Goal: Task Accomplishment & Management: Complete application form

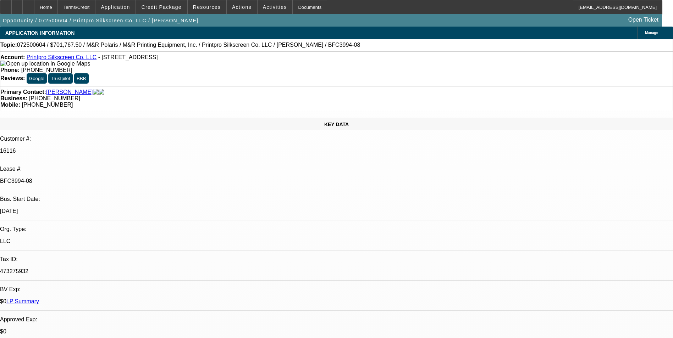
select select "0"
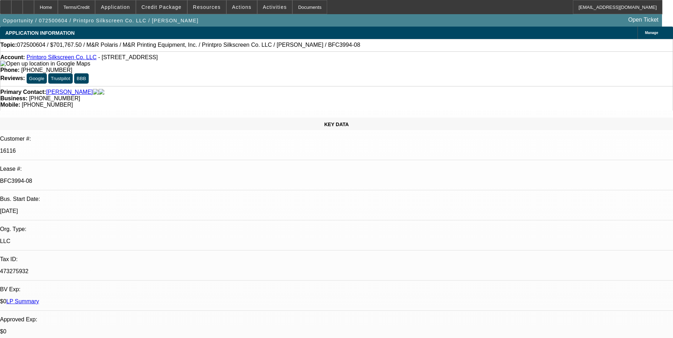
select select "0"
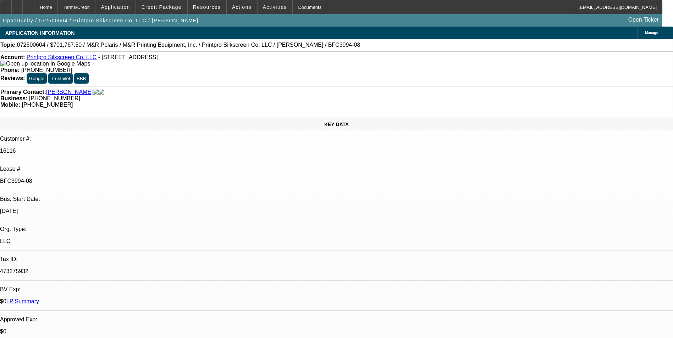
select select "0"
select select "1"
select select "6"
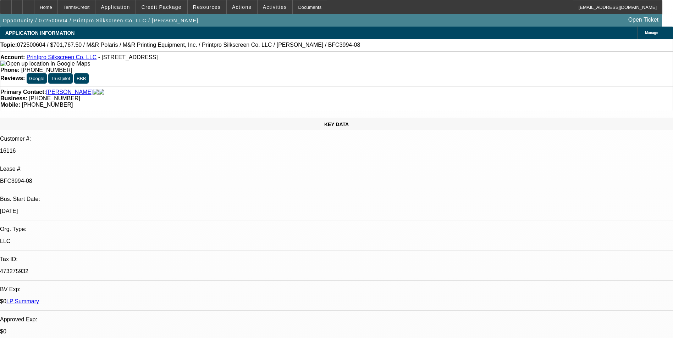
select select "1"
select select "6"
select select "1"
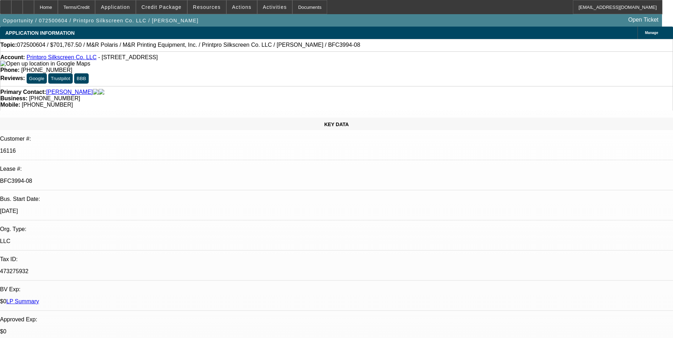
select select "6"
select select "1"
select select "6"
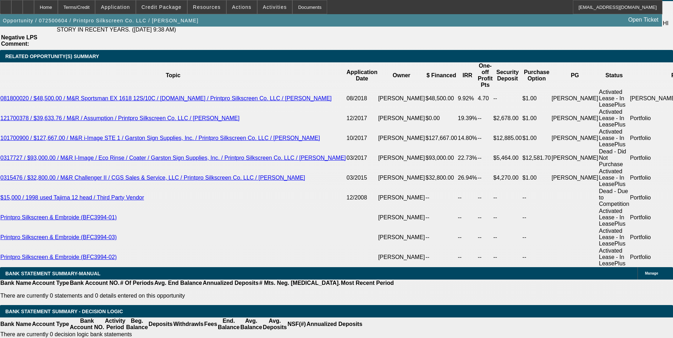
scroll to position [1277, 0]
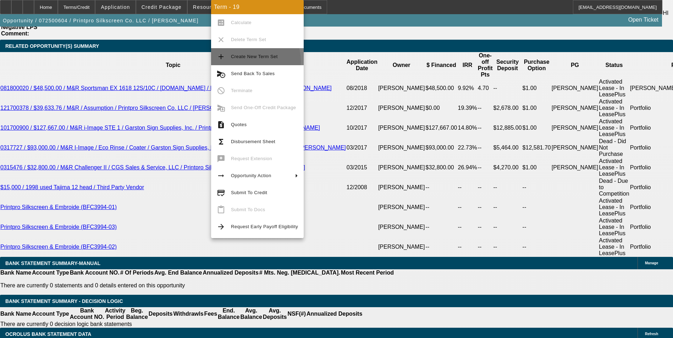
click at [243, 62] on button "add Create New Term Set" at bounding box center [257, 56] width 93 height 17
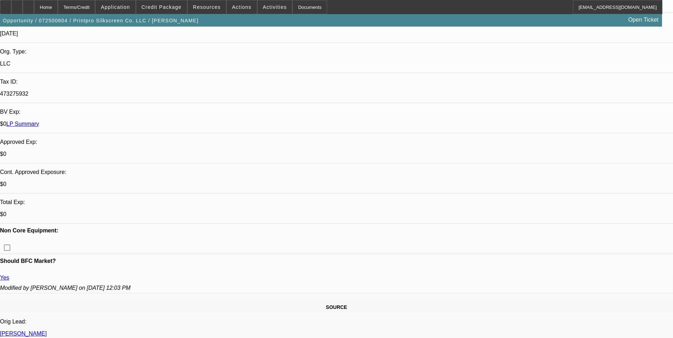
select select "0"
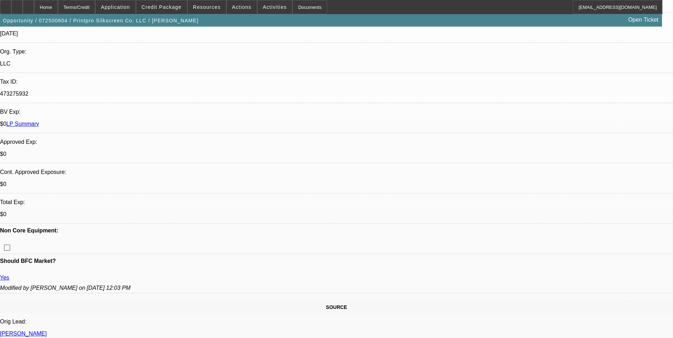
select select "0"
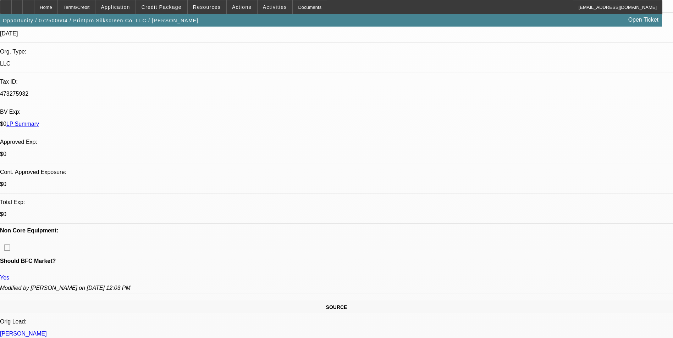
select select "0"
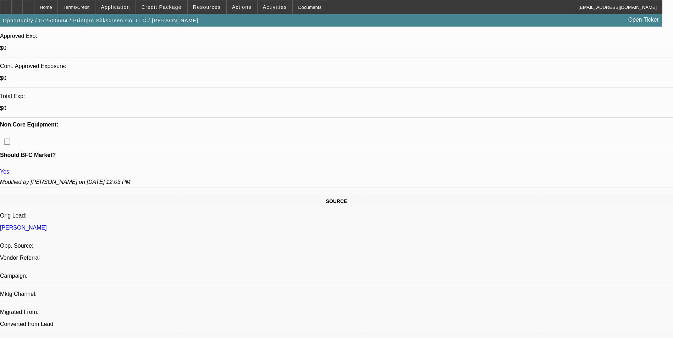
select select "1"
select select "6"
select select "1"
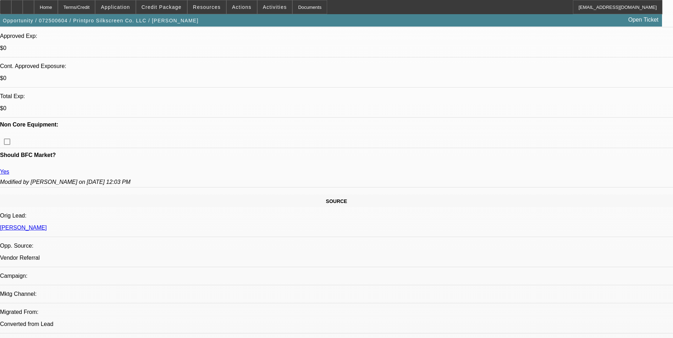
select select "6"
select select "1"
select select "6"
select select "1"
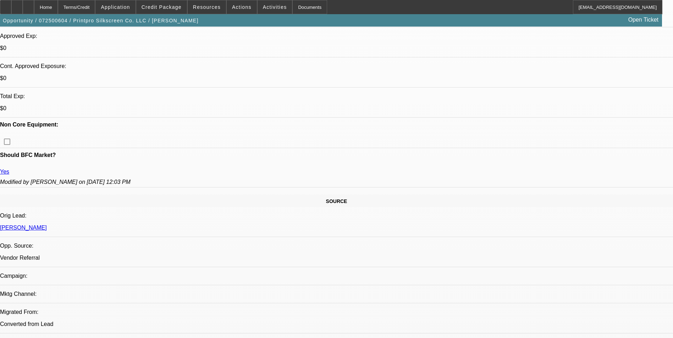
select select "1"
select select "6"
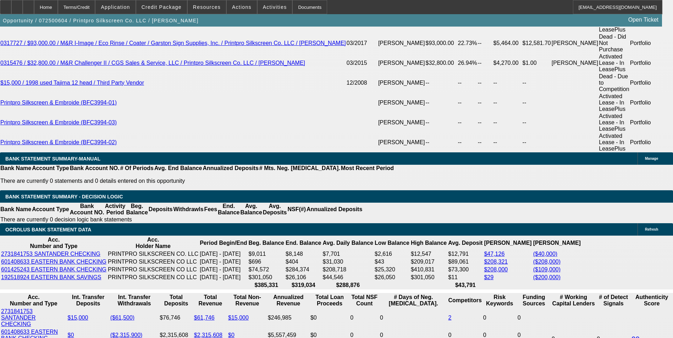
scroll to position [1383, 0]
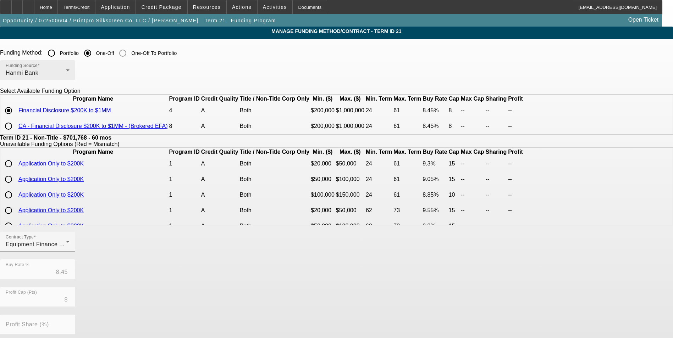
click at [66, 71] on div "Hanmi Bank" at bounding box center [36, 73] width 60 height 9
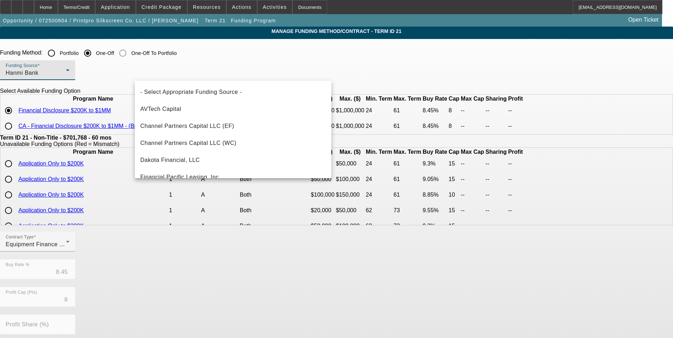
scroll to position [59, 0]
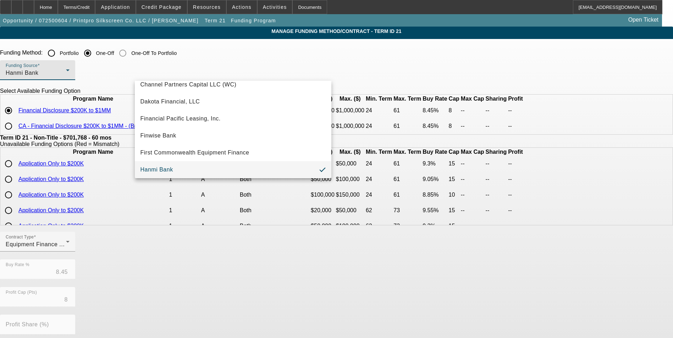
click at [94, 128] on div at bounding box center [336, 169] width 673 height 338
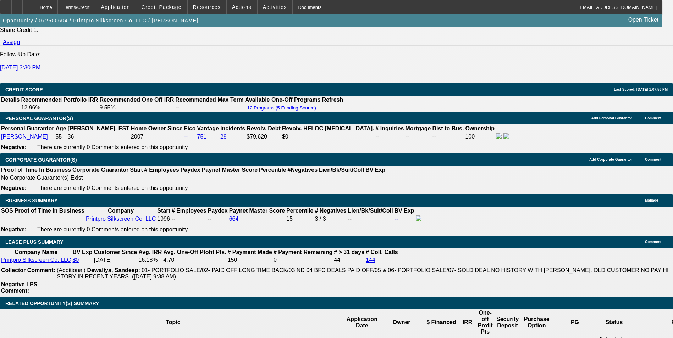
select select "0"
select select "6"
select select "0"
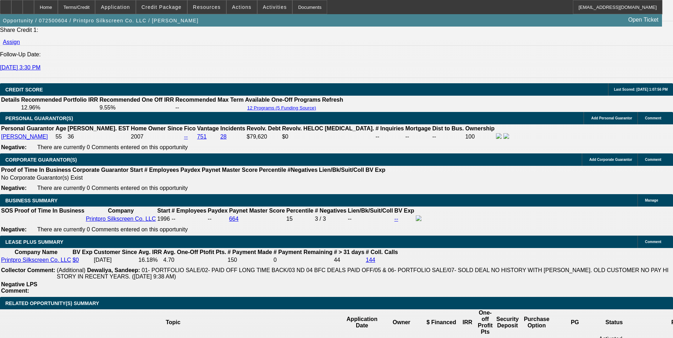
select select "0"
select select "6"
select select "0"
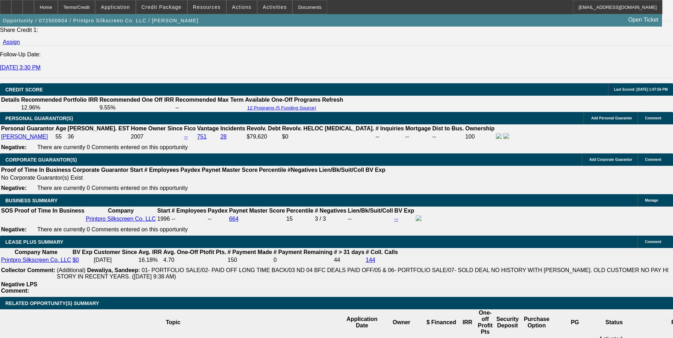
select select "0"
select select "6"
select select "0"
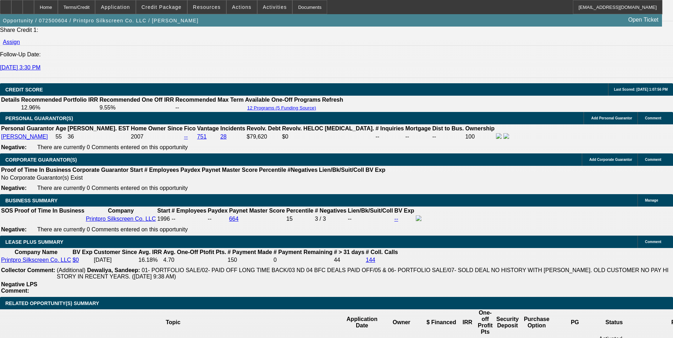
select select "6"
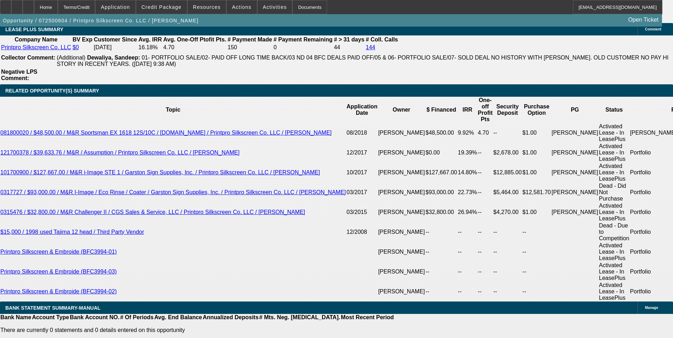
scroll to position [1338, 0]
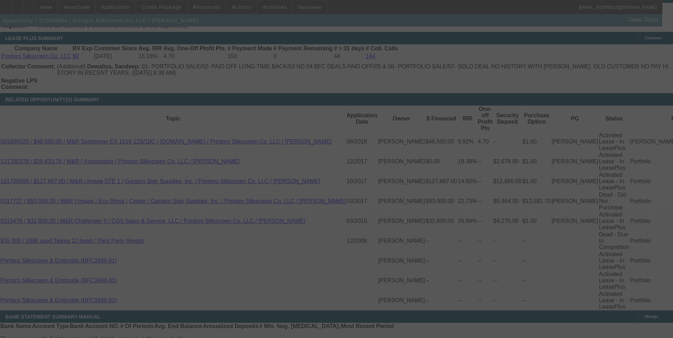
scroll to position [1220, 0]
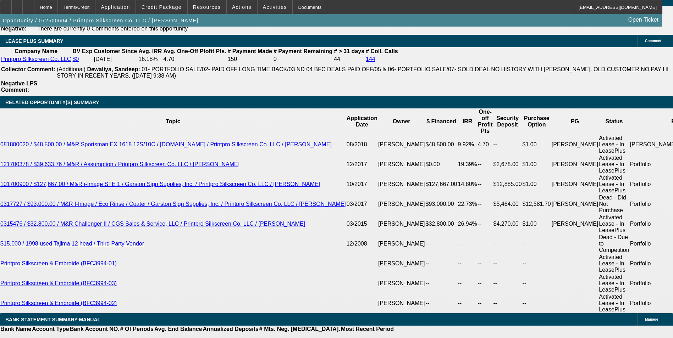
select select "0"
select select "6"
select select "0"
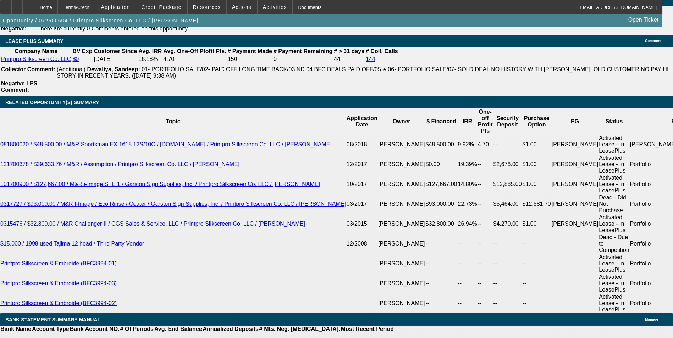
select select "0"
select select "6"
select select "0"
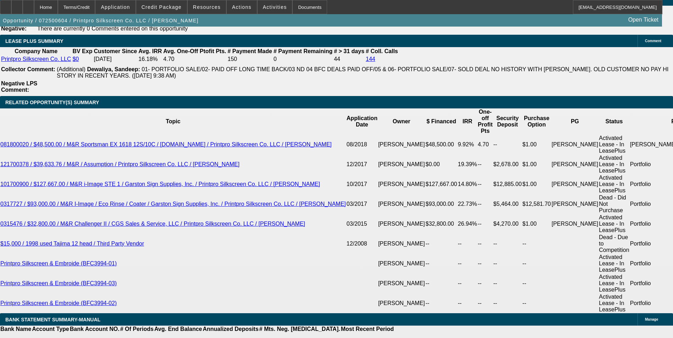
select select "0"
select select "6"
select select "0"
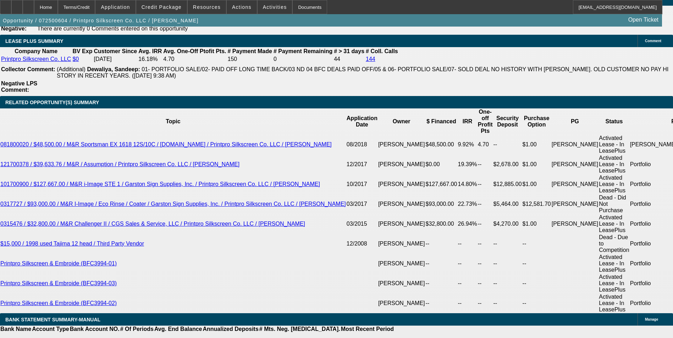
select select "6"
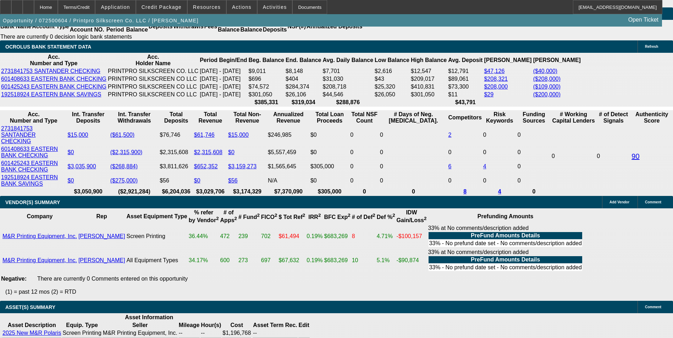
scroll to position [1459, 0]
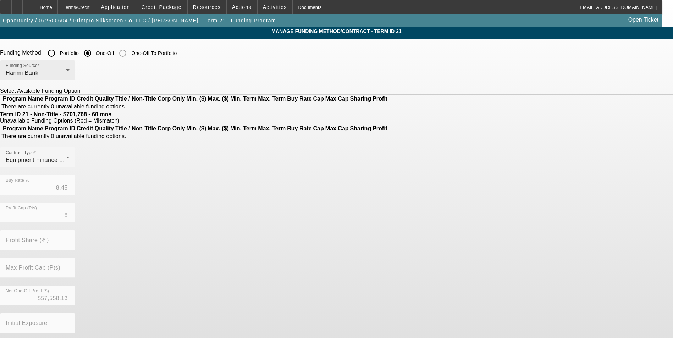
click at [70, 78] on div "Funding Source Hanmi Bank" at bounding box center [38, 70] width 64 height 20
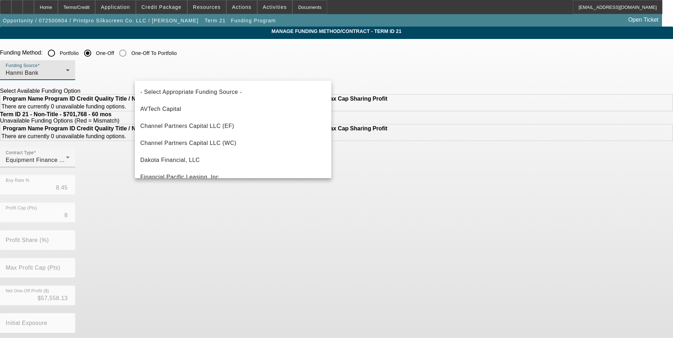
scroll to position [59, 0]
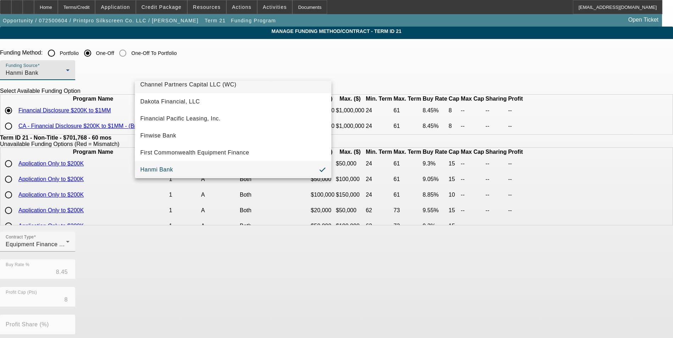
click at [198, 83] on span "Channel Partners Capital LLC (WC)" at bounding box center [188, 84] width 96 height 9
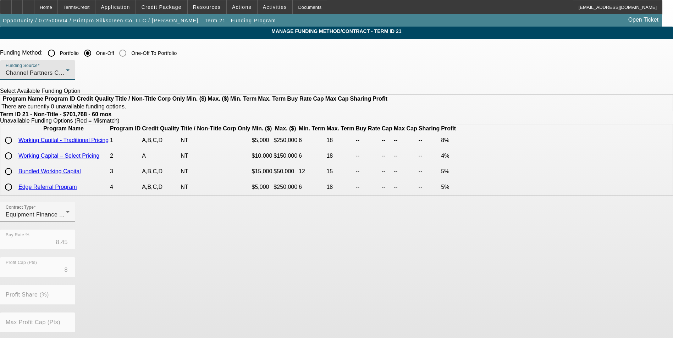
click at [66, 70] on div "Channel Partners Capital LLC (WC)" at bounding box center [36, 73] width 60 height 9
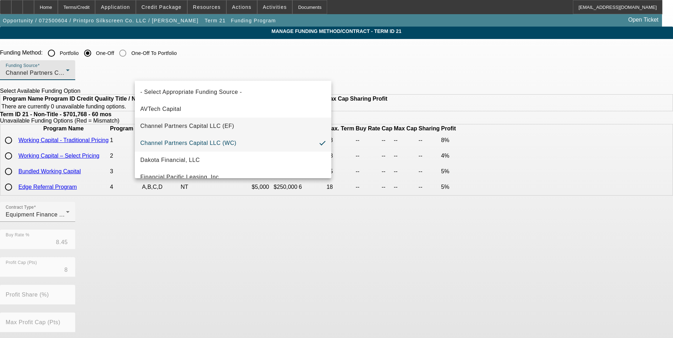
click at [208, 125] on span "Channel Partners Capital LLC (EF)" at bounding box center [187, 126] width 94 height 9
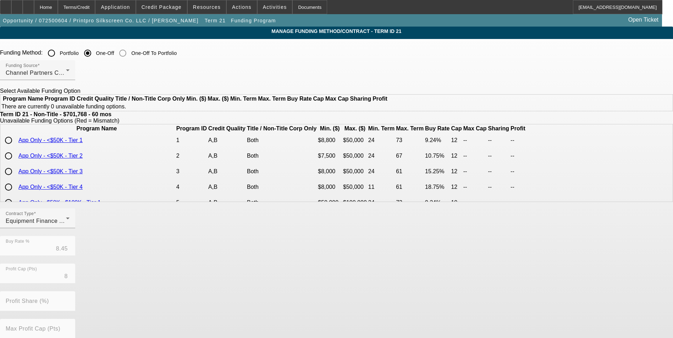
click at [16, 148] on input "radio" at bounding box center [8, 140] width 14 height 14
radio input "true"
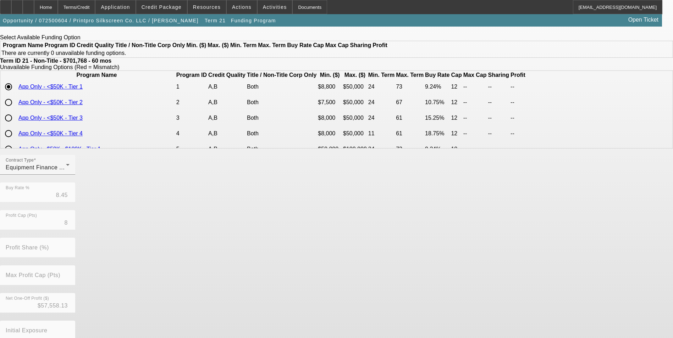
scroll to position [98, 0]
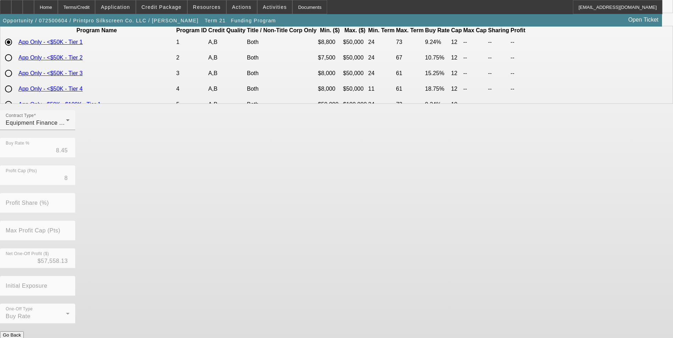
click at [20, 338] on button "Submit" at bounding box center [10, 342] width 20 height 7
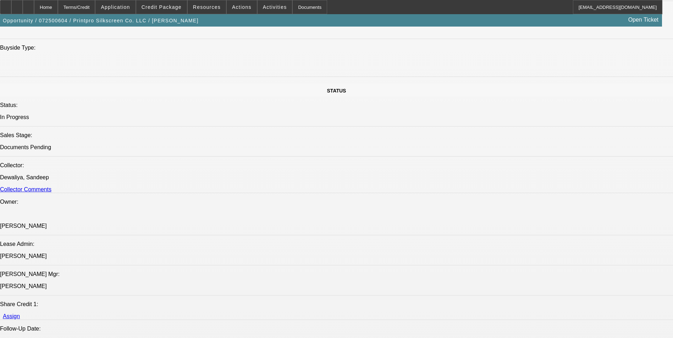
select select "0"
select select "6"
select select "0"
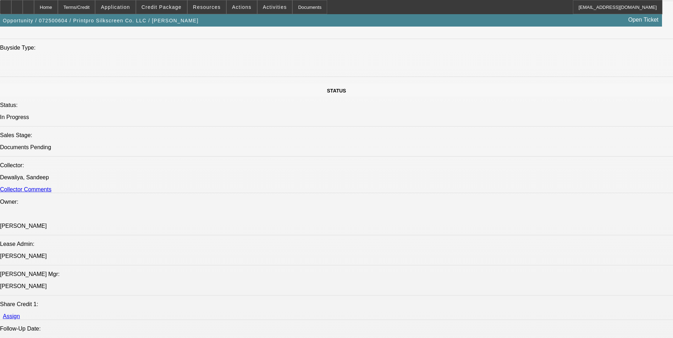
select select "0"
select select "6"
select select "0"
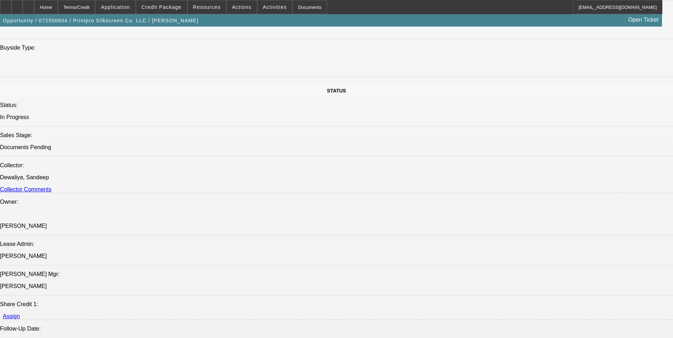
select select "0"
select select "6"
select select "0"
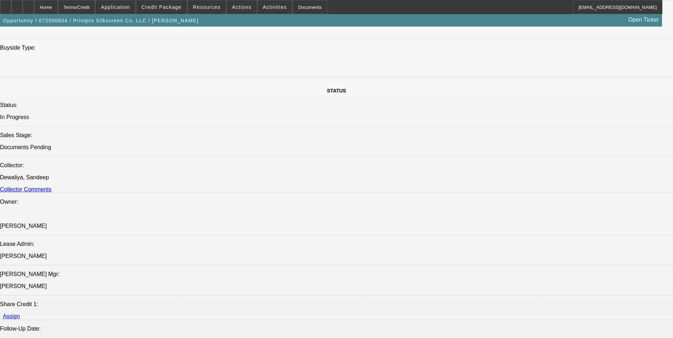
select select "6"
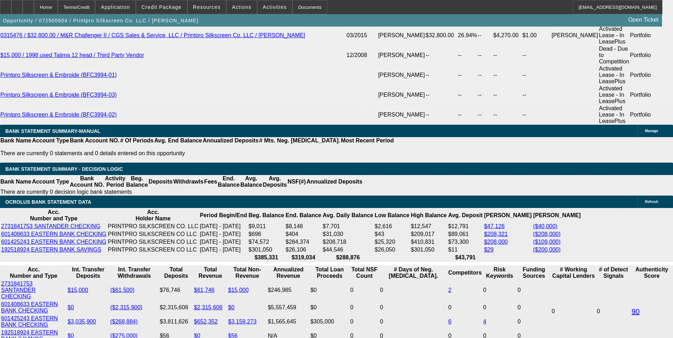
scroll to position [1418, 0]
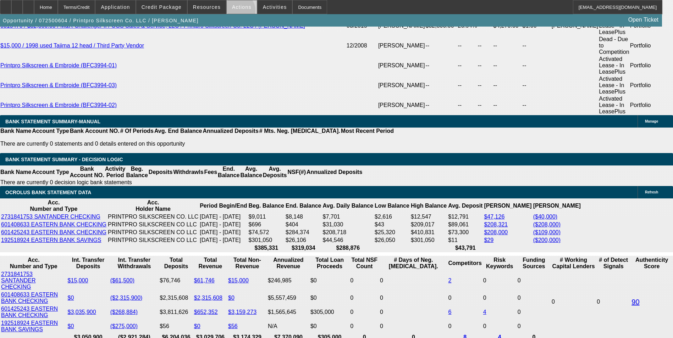
click at [235, 12] on span at bounding box center [242, 7] width 30 height 17
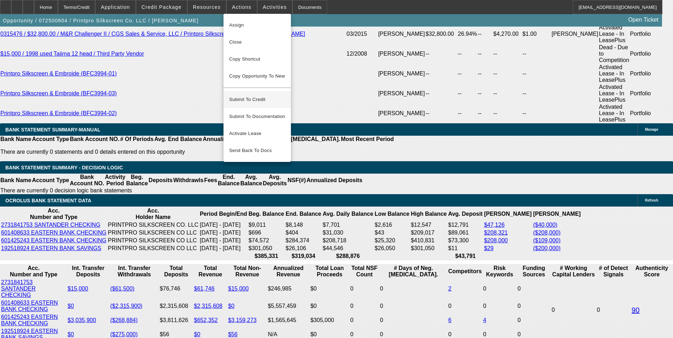
scroll to position [1353, 0]
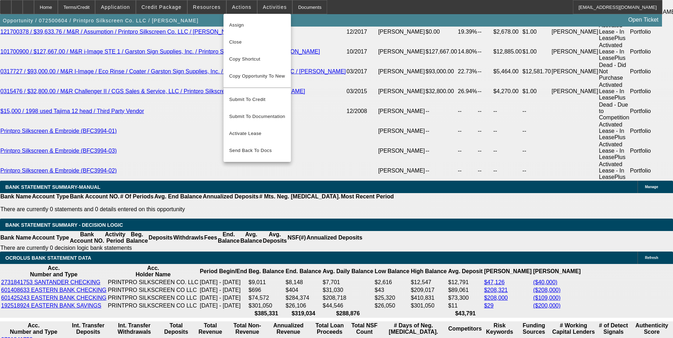
click at [68, 136] on div at bounding box center [336, 169] width 673 height 338
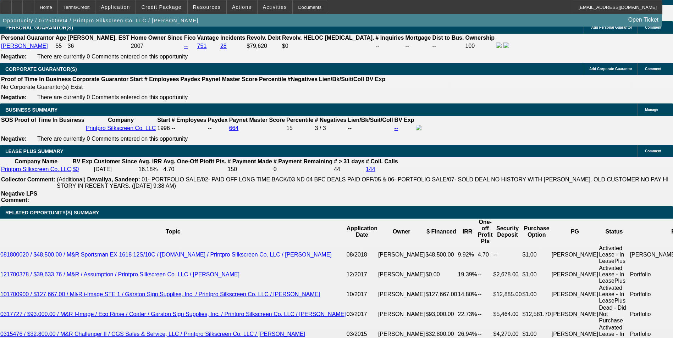
scroll to position [1211, 0]
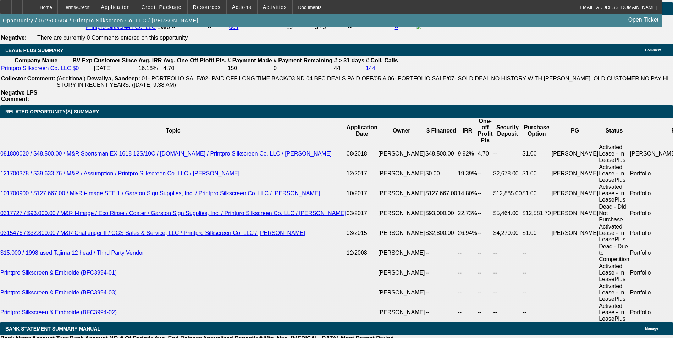
drag, startPoint x: 46, startPoint y: 71, endPoint x: 213, endPoint y: 107, distance: 170.6
drag, startPoint x: 213, startPoint y: 107, endPoint x: 198, endPoint y: 94, distance: 19.8
copy span "Derek Coughlin founded Printpro Silkscreen in 1995. The company is a long-stand…"
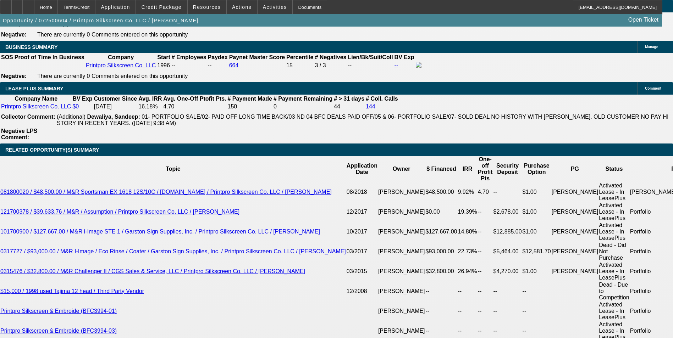
scroll to position [1105, 0]
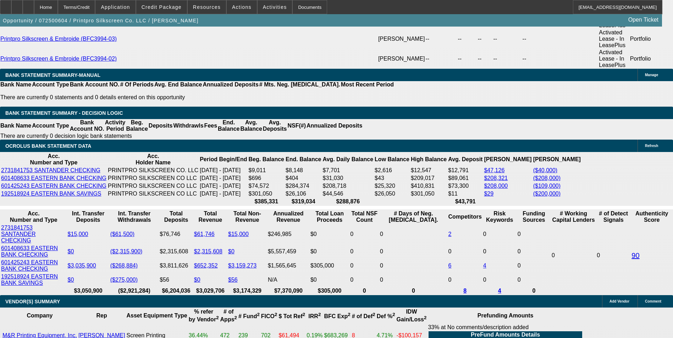
scroll to position [1388, 0]
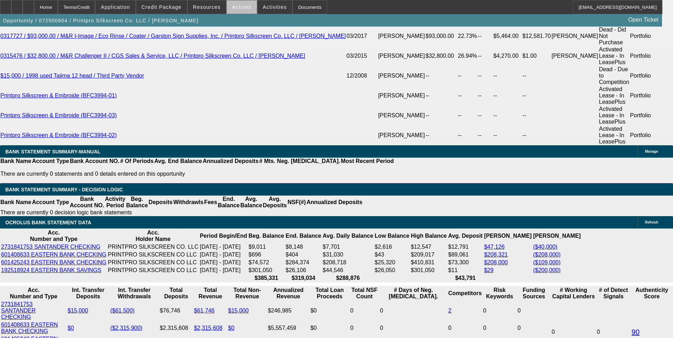
click at [244, 8] on span at bounding box center [242, 7] width 30 height 17
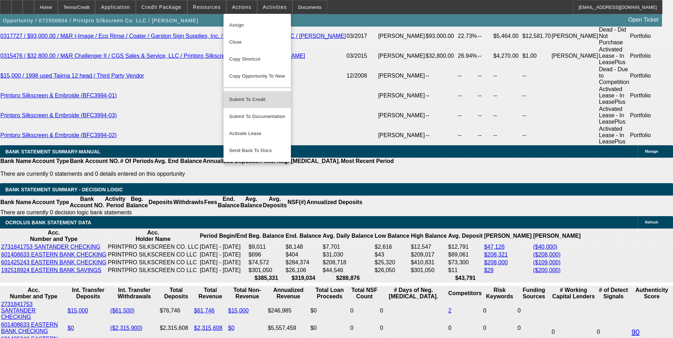
click at [267, 95] on span "Submit To Credit" at bounding box center [257, 99] width 56 height 9
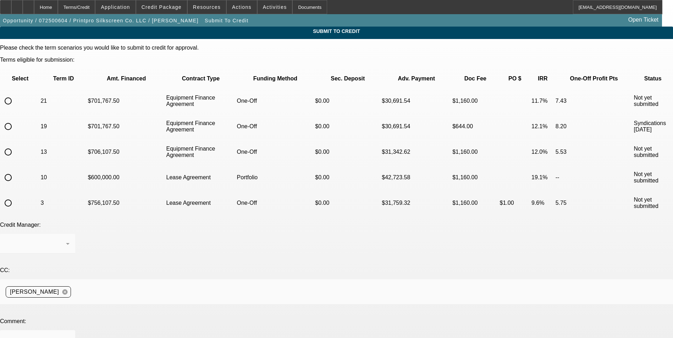
click at [15, 94] on input "radio" at bounding box center [8, 101] width 14 height 14
radio input "true"
click at [58, 6] on div "Home" at bounding box center [46, 7] width 24 height 14
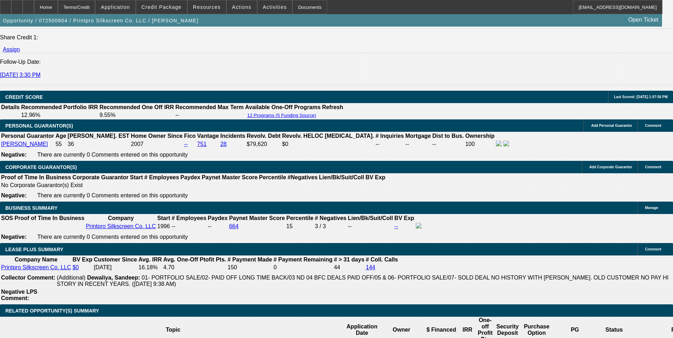
select select "0"
select select "6"
select select "0"
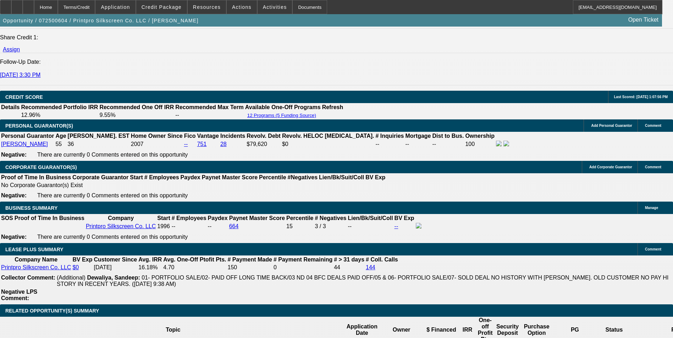
select select "0"
select select "6"
select select "0"
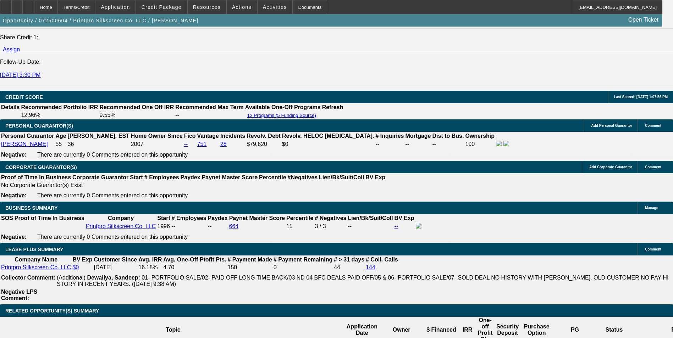
select select "0"
select select "6"
select select "0"
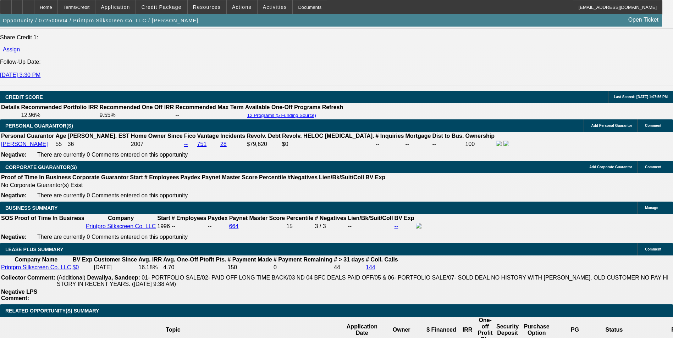
select select "6"
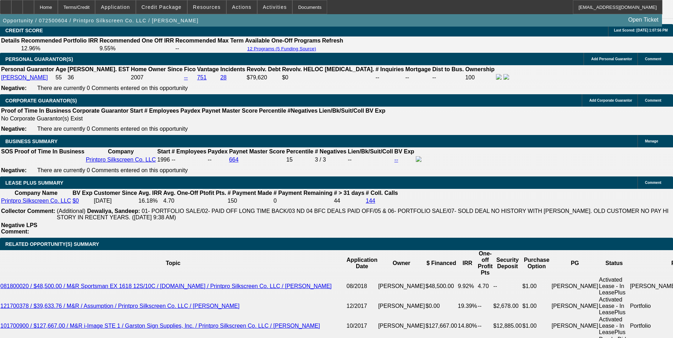
scroll to position [1320, 0]
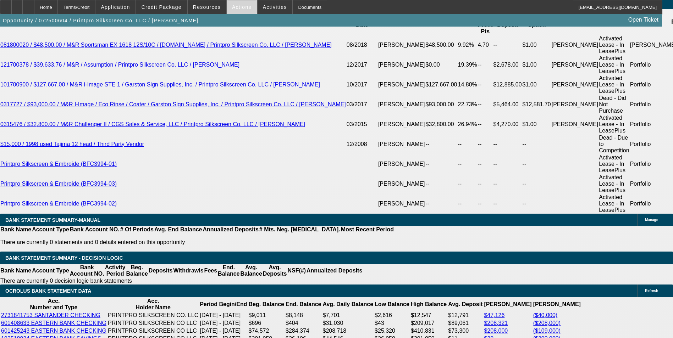
click at [240, 10] on span "Actions" at bounding box center [242, 7] width 20 height 6
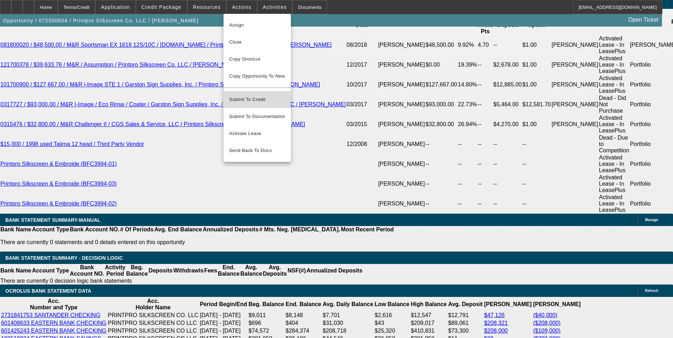
click at [249, 95] on span "Submit To Credit" at bounding box center [257, 99] width 56 height 9
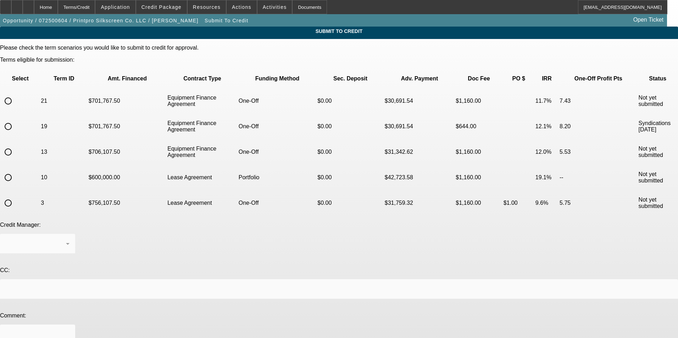
click at [79, 86] on div "Please check the term scenarios you would like to submit to credit for approval…" at bounding box center [339, 231] width 678 height 373
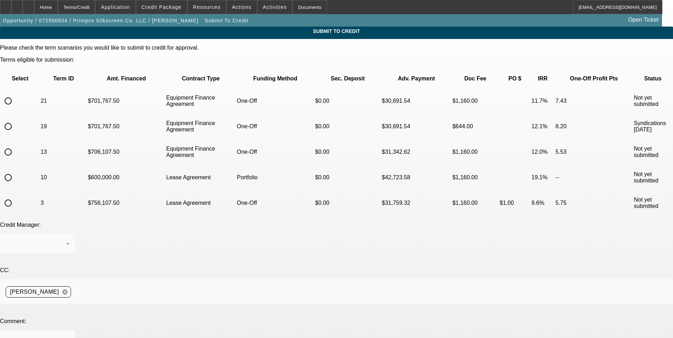
click at [15, 94] on input "radio" at bounding box center [8, 101] width 14 height 14
radio input "true"
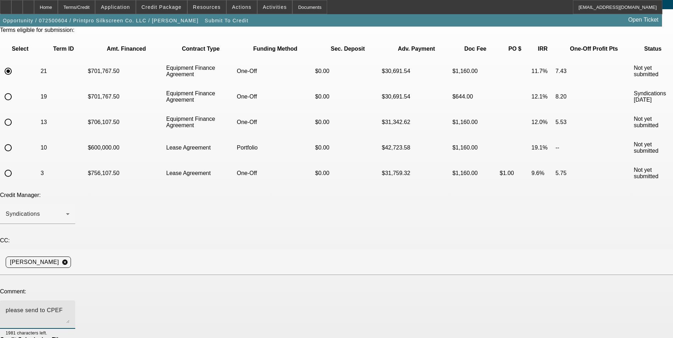
scroll to position [52, 0]
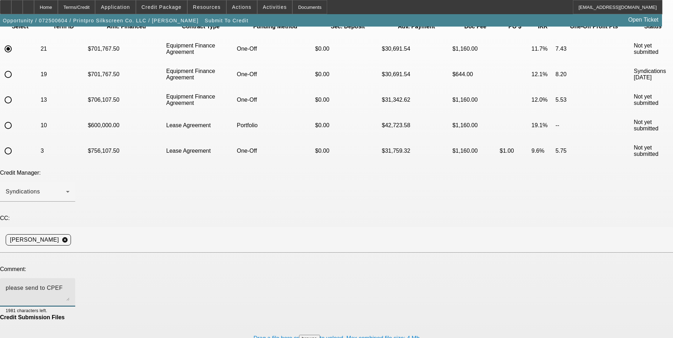
type textarea "please send to CPEF"
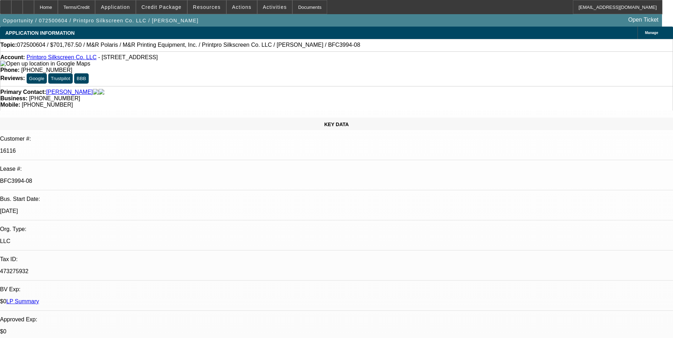
select select "0"
select select "6"
select select "0"
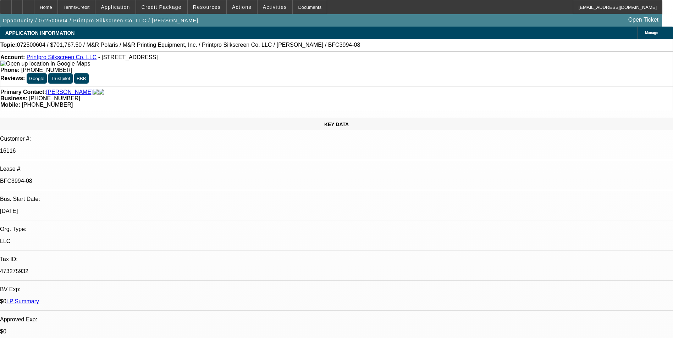
select select "0"
select select "6"
select select "0"
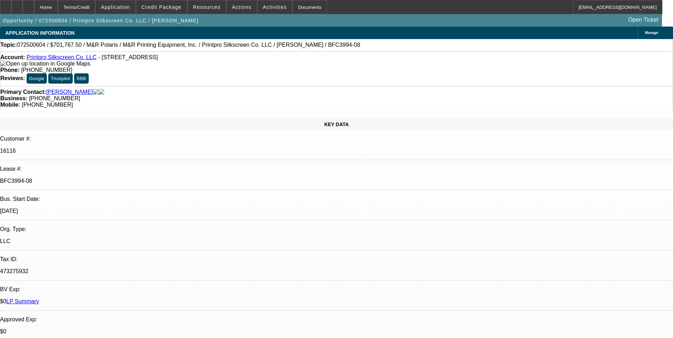
select select "0"
select select "6"
select select "0"
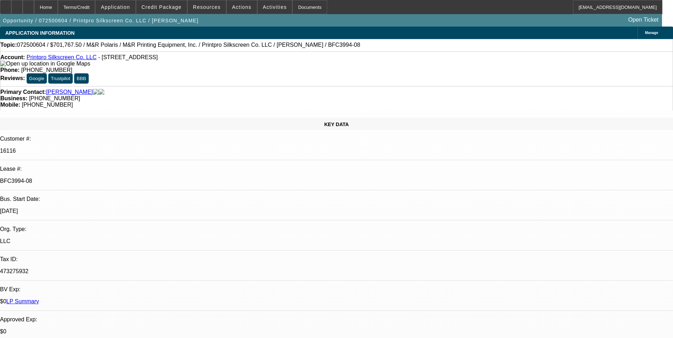
select select "6"
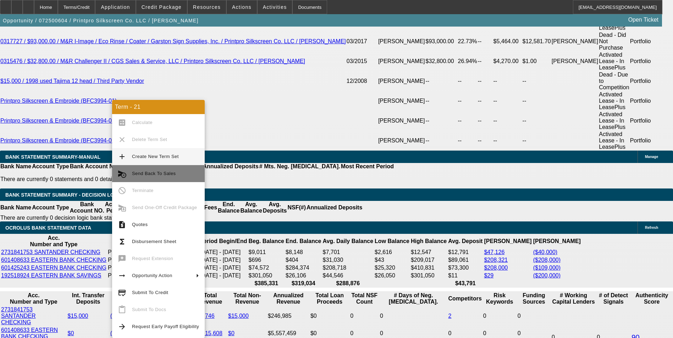
scroll to position [1424, 0]
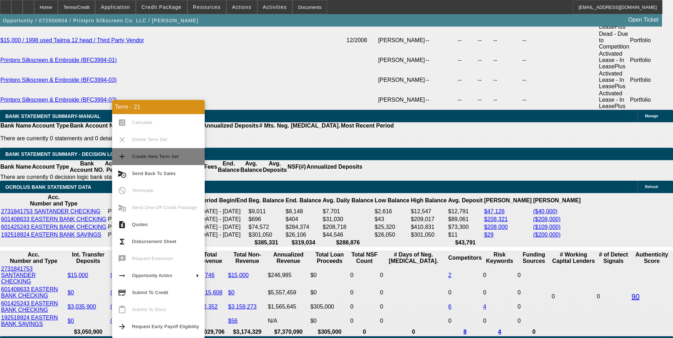
click at [173, 159] on span "Create New Term Set" at bounding box center [165, 156] width 67 height 9
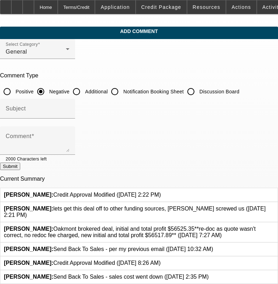
drag, startPoint x: 89, startPoint y: 93, endPoint x: 89, endPoint y: 96, distance: 3.9
click at [84, 93] on input "Additional" at bounding box center [77, 91] width 14 height 14
radio input "true"
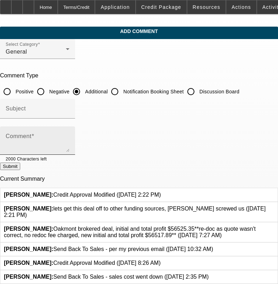
click at [70, 143] on textarea "Comment" at bounding box center [38, 143] width 64 height 17
paste textarea "Derek Coughlin founded Printpro Silkscreen in 1995. The company is a long-stand…"
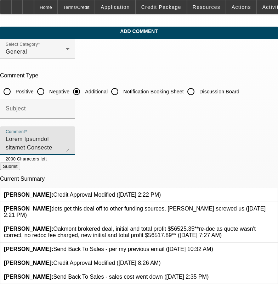
scroll to position [83, 0]
click at [70, 150] on textarea "Comment" at bounding box center [38, 143] width 64 height 17
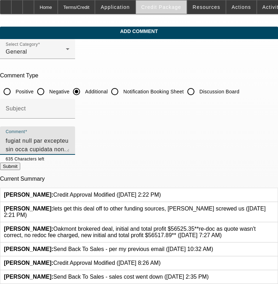
scroll to position [92, 0]
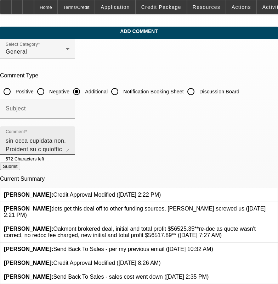
click at [70, 145] on textarea "Comment" at bounding box center [38, 143] width 64 height 17
type textarea "Derek Coughlin founded Printpro Silkscreen in 1995. The company is a long-stand…"
click at [20, 170] on button "Submit" at bounding box center [10, 165] width 20 height 7
radio input "true"
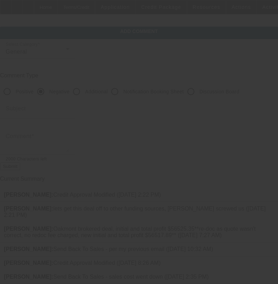
scroll to position [0, 0]
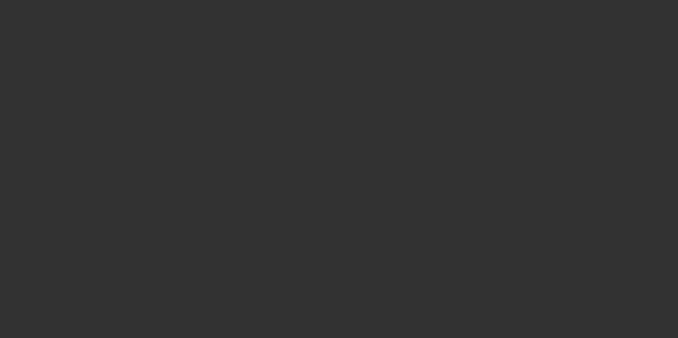
select select "0"
select select "6"
select select "0"
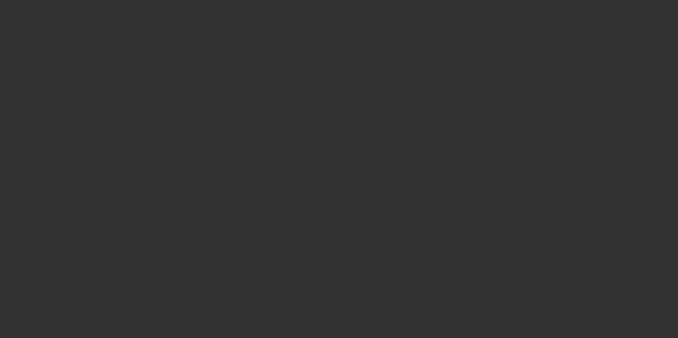
select select "0"
select select "6"
select select "0"
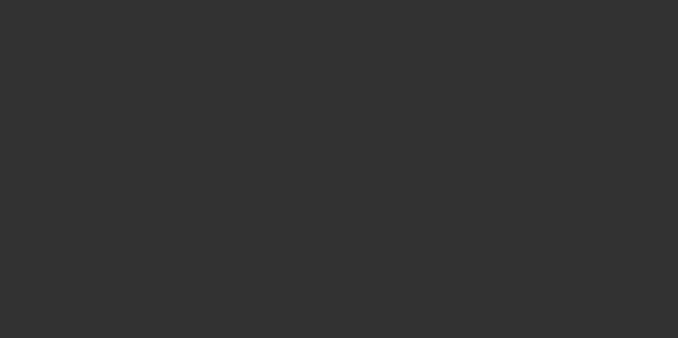
select select "0"
select select "6"
select select "0"
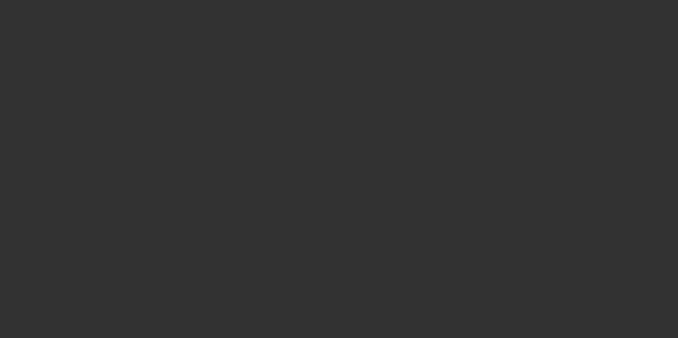
select select "6"
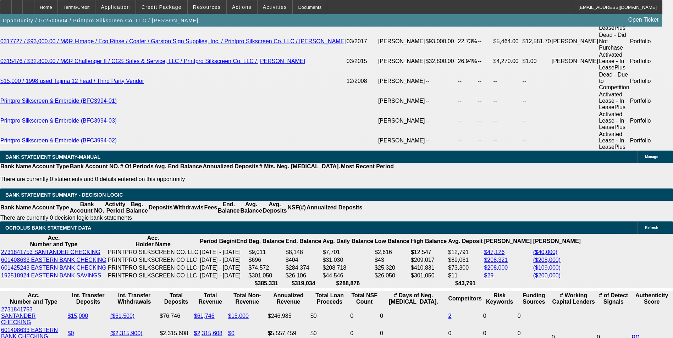
scroll to position [1424, 0]
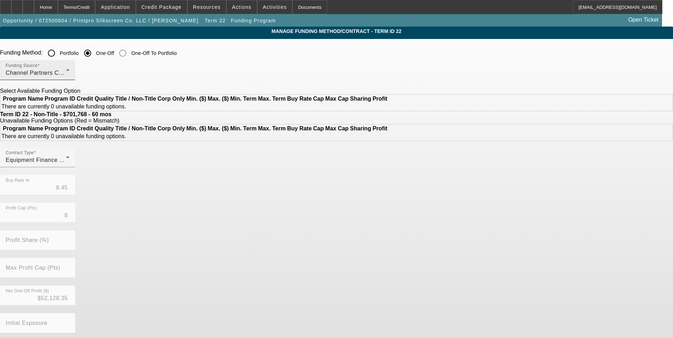
click at [100, 71] on span "Channel Partners Capital LLC (EF)" at bounding box center [53, 73] width 94 height 6
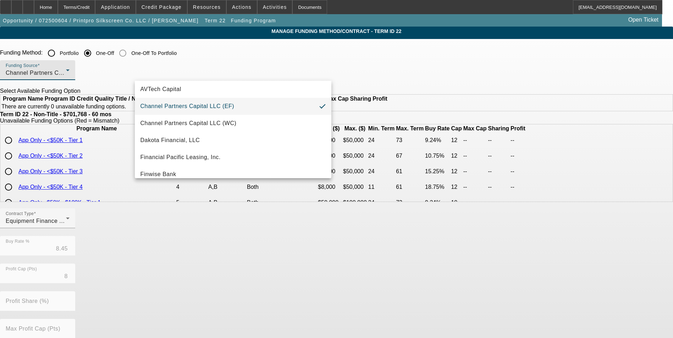
scroll to position [35, 0]
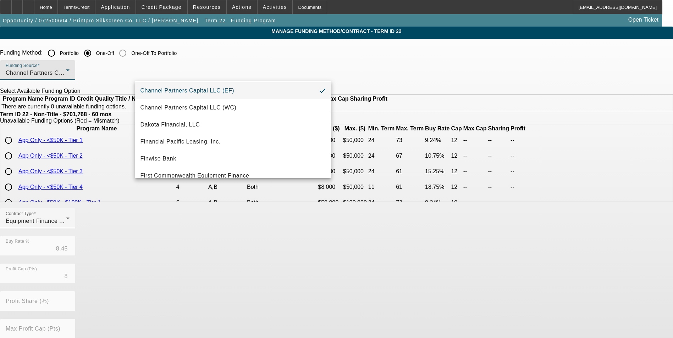
click at [66, 149] on div at bounding box center [336, 169] width 673 height 338
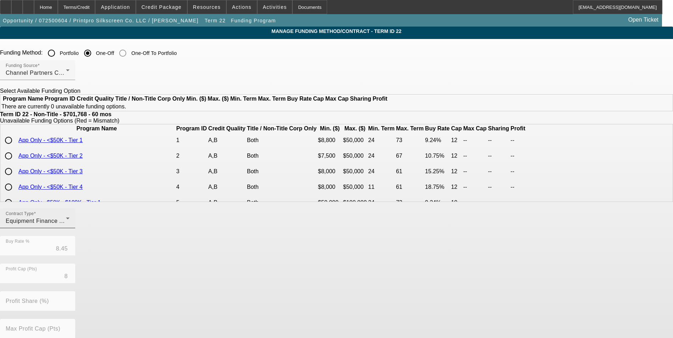
click at [88, 224] on span "Equipment Finance Agreement" at bounding box center [47, 221] width 83 height 6
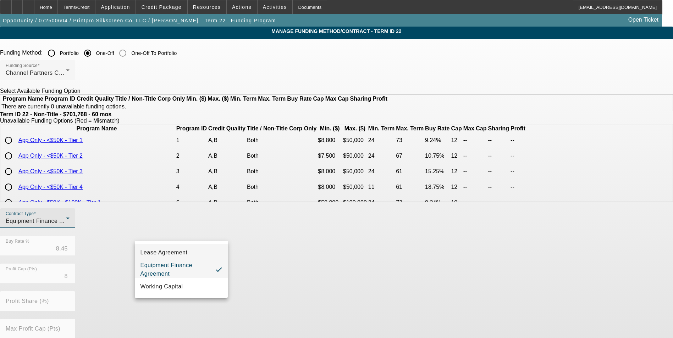
click at [187, 255] on mat-option "Lease Agreement" at bounding box center [181, 252] width 93 height 17
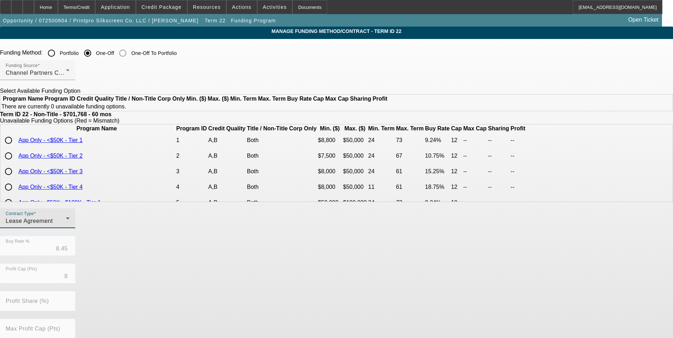
click at [66, 226] on div "Lease Agreement" at bounding box center [36, 221] width 60 height 9
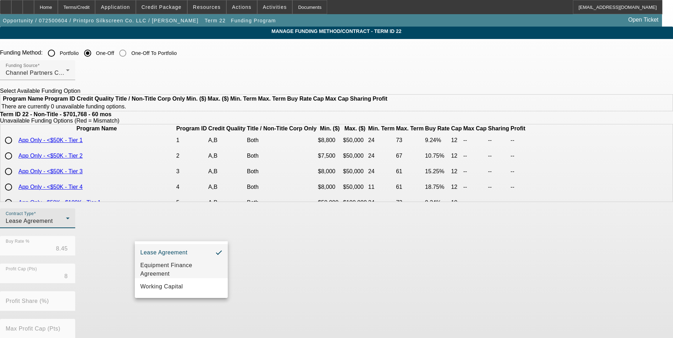
click at [192, 266] on span "Equipment Finance Agreement" at bounding box center [181, 269] width 82 height 17
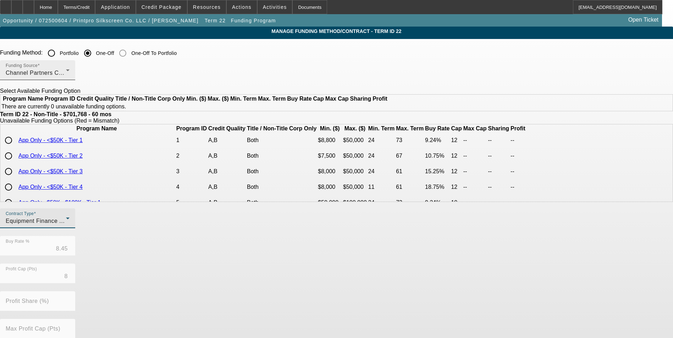
click at [100, 74] on span "Channel Partners Capital LLC (EF)" at bounding box center [53, 73] width 94 height 6
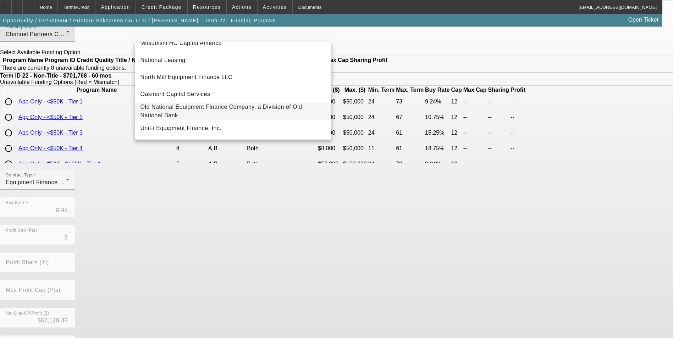
scroll to position [71, 0]
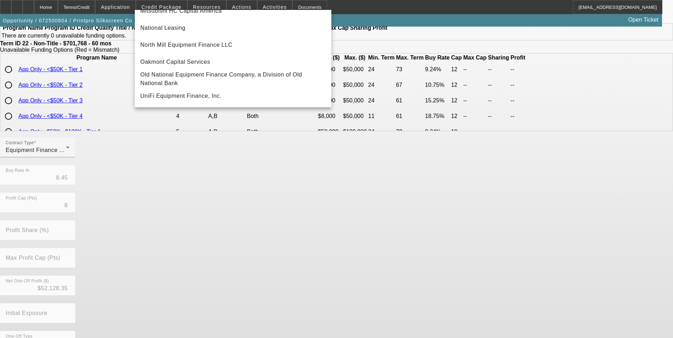
click at [64, 146] on div at bounding box center [336, 169] width 673 height 338
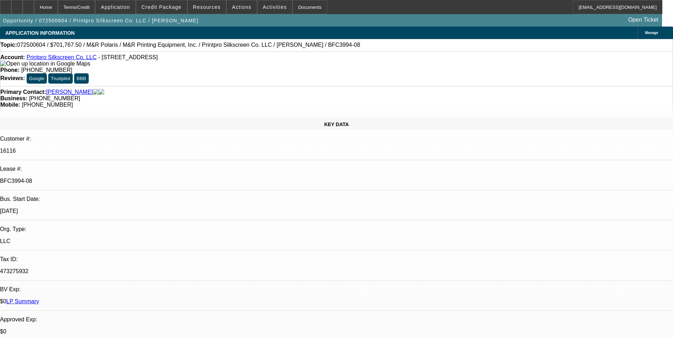
select select "0"
select select "6"
select select "0"
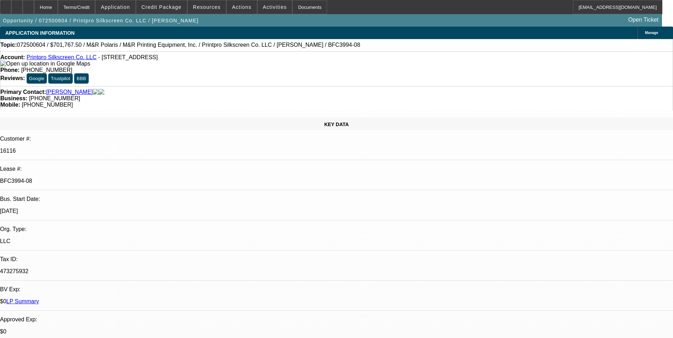
select select "0"
select select "6"
select select "0"
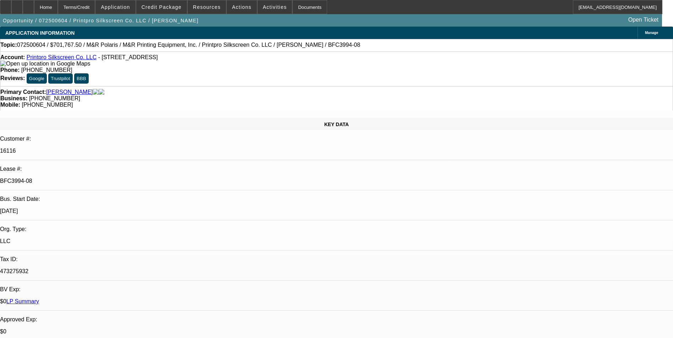
select select "0"
select select "6"
select select "0"
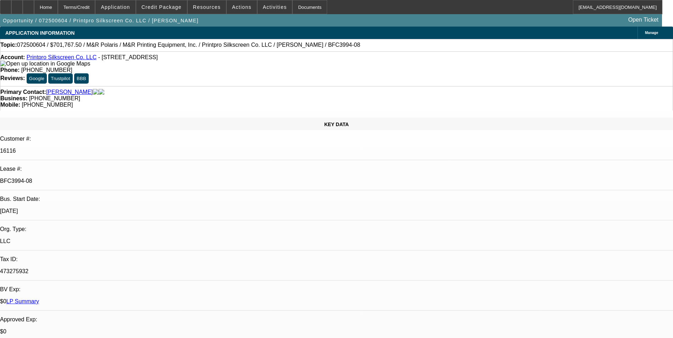
select select "6"
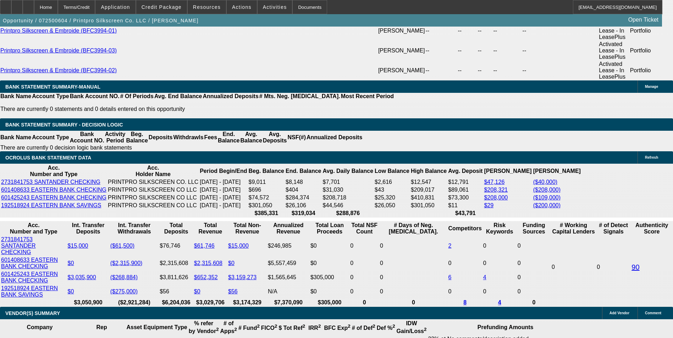
scroll to position [1454, 0]
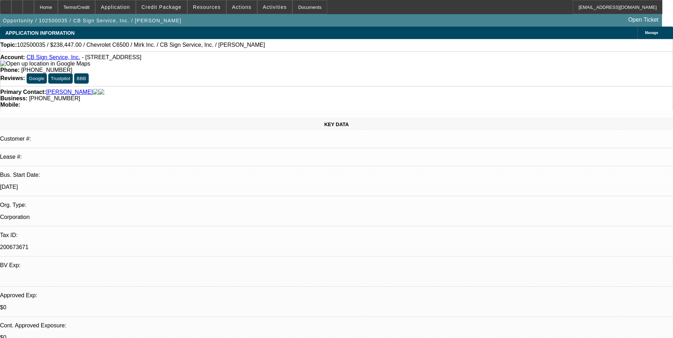
select select "0"
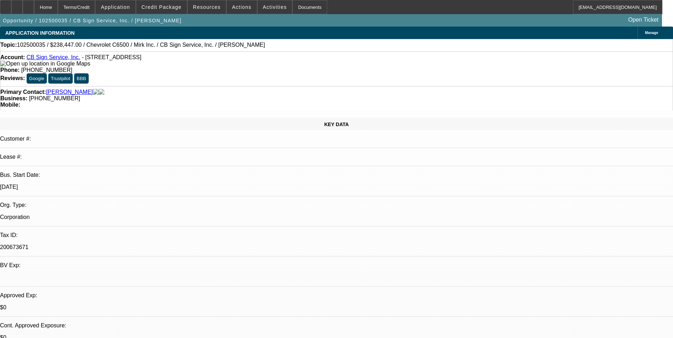
select select "0"
select select "1"
select select "3"
select select "6"
select select "1"
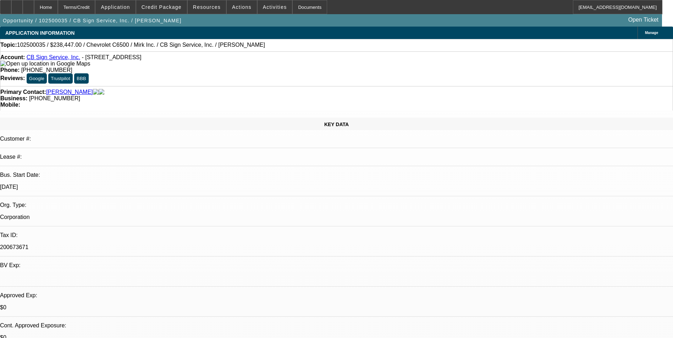
select select "3"
select select "6"
click at [170, 9] on span "Credit Package" at bounding box center [161, 7] width 40 height 6
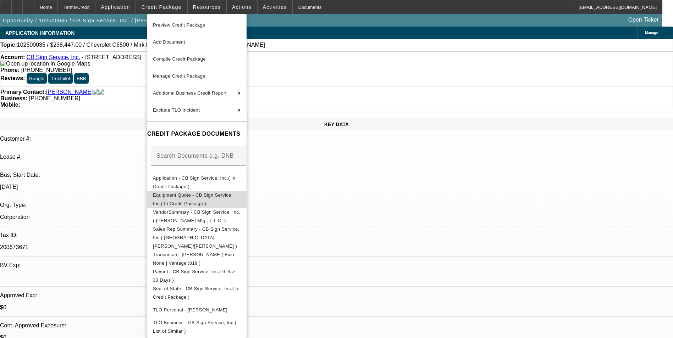
click at [194, 198] on span "Equipment Quote - CB Sign Service, Inc.( In Credit Package )" at bounding box center [193, 200] width 80 height 14
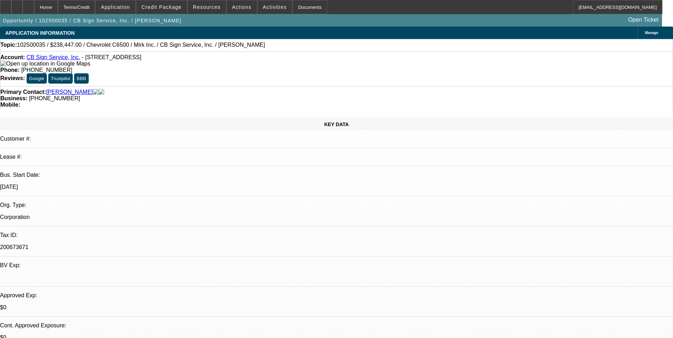
select select "0"
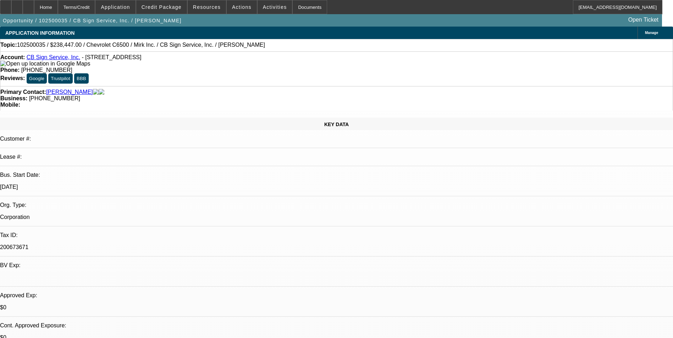
select select "0"
select select "1"
select select "3"
select select "6"
select select "1"
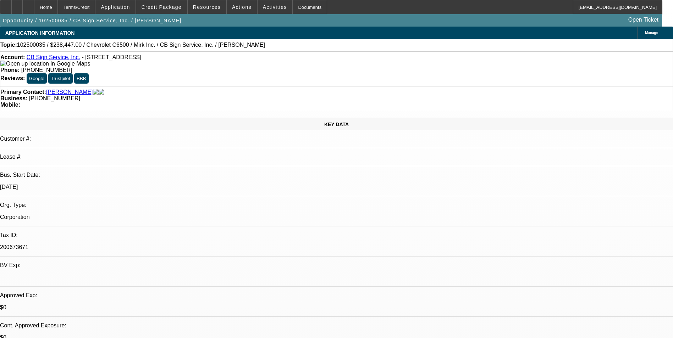
select select "3"
select select "6"
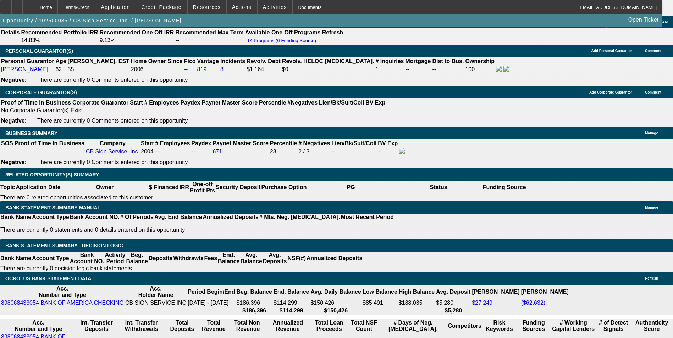
scroll to position [1104, 0]
